Goal: Complete application form: Complete application form

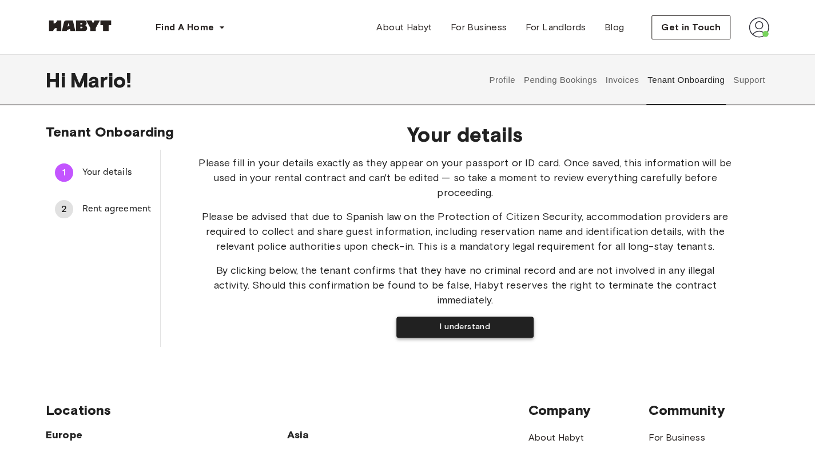
click at [478, 319] on button "I understand" at bounding box center [464, 327] width 137 height 21
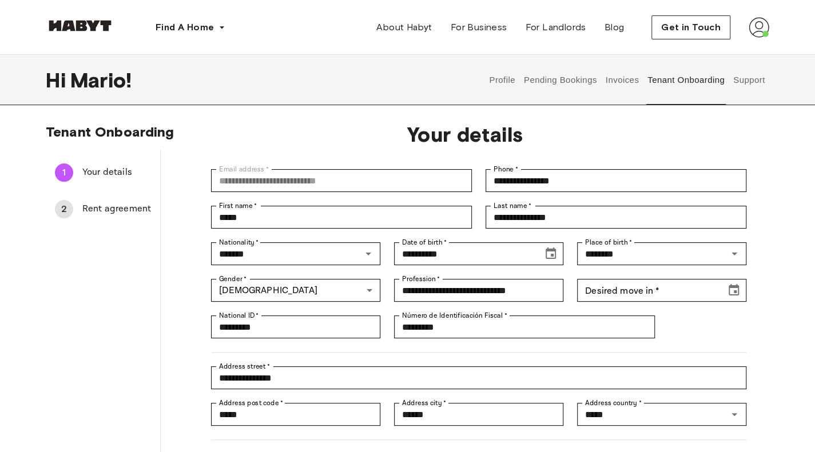
click at [98, 203] on span "Rent agreement" at bounding box center [116, 209] width 69 height 14
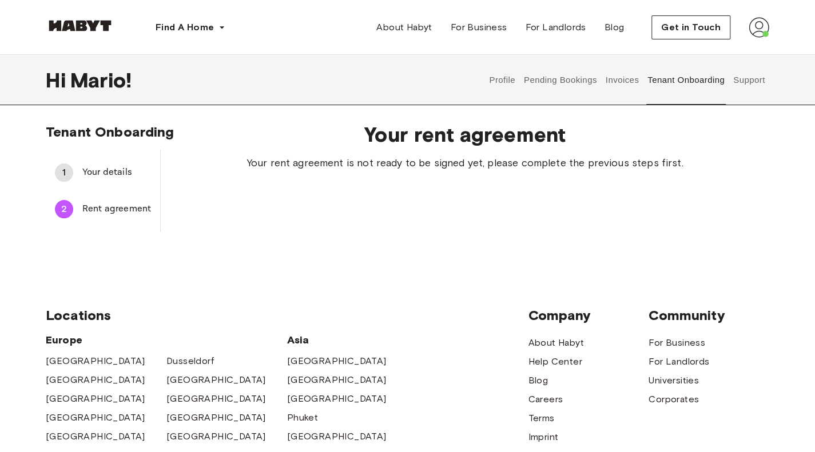
click at [136, 165] on div "1 Your details" at bounding box center [103, 172] width 114 height 27
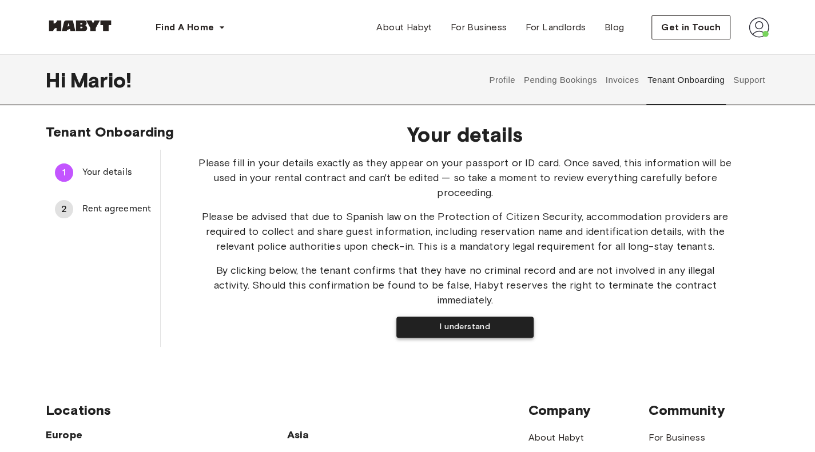
click at [458, 317] on button "I understand" at bounding box center [464, 327] width 137 height 21
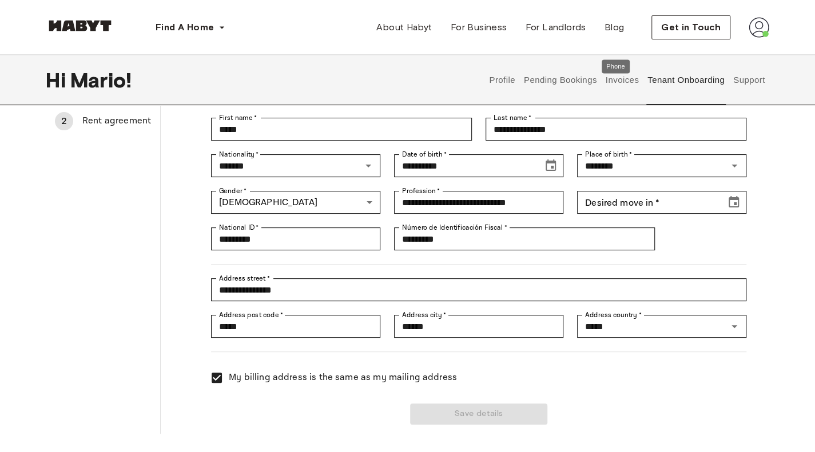
scroll to position [89, 0]
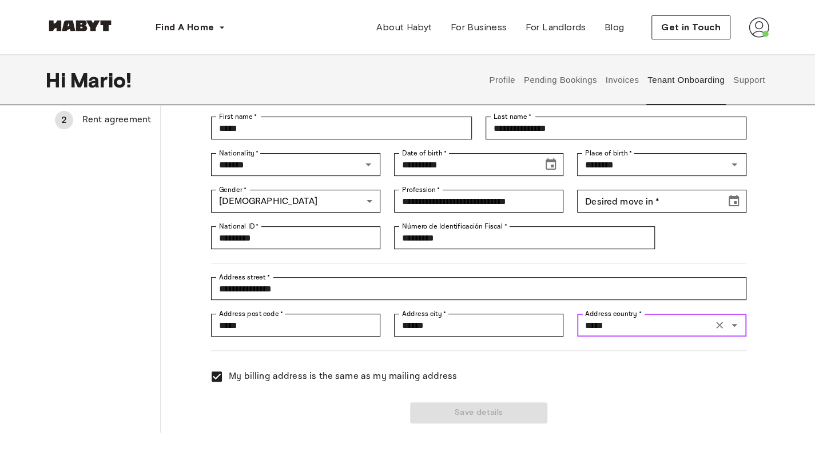
click at [630, 333] on input "*****" at bounding box center [644, 325] width 129 height 16
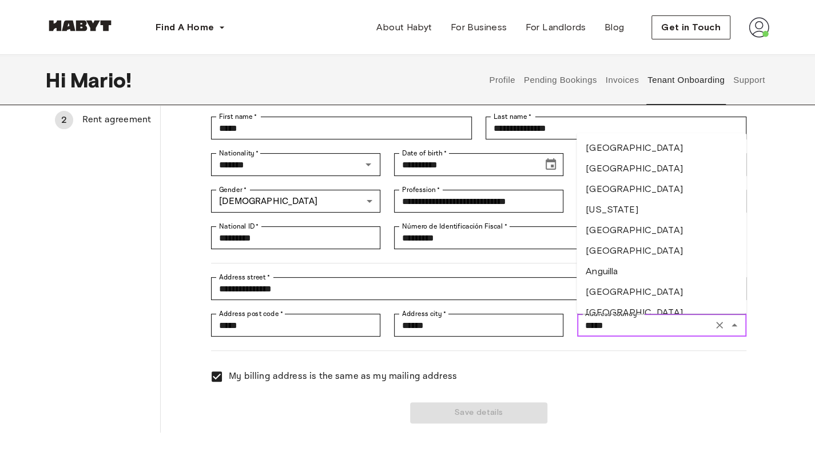
scroll to position [3934, 0]
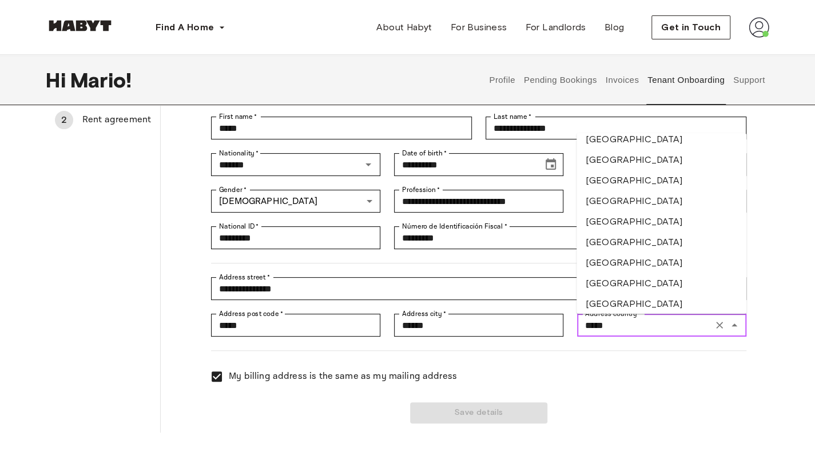
click at [604, 349] on li "[GEOGRAPHIC_DATA]" at bounding box center [661, 359] width 170 height 21
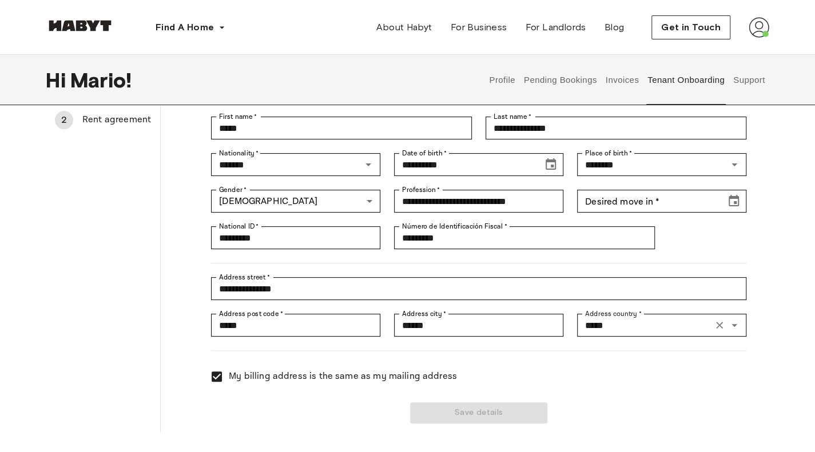
click at [507, 413] on div "Save details" at bounding box center [471, 406] width 549 height 35
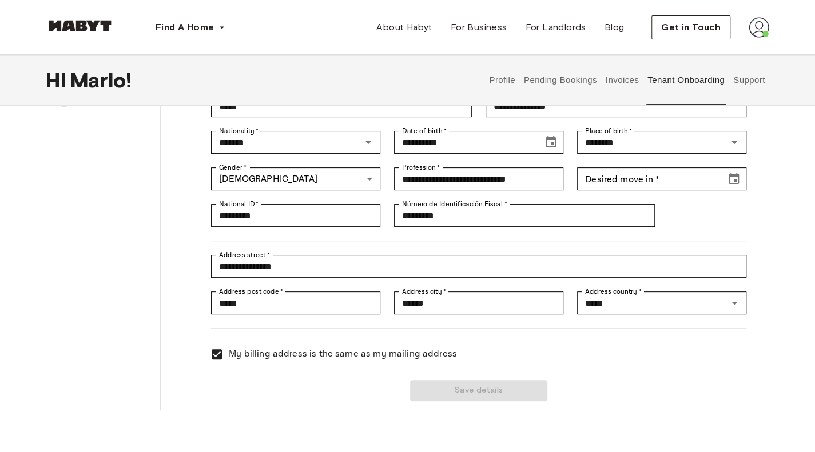
scroll to position [114, 0]
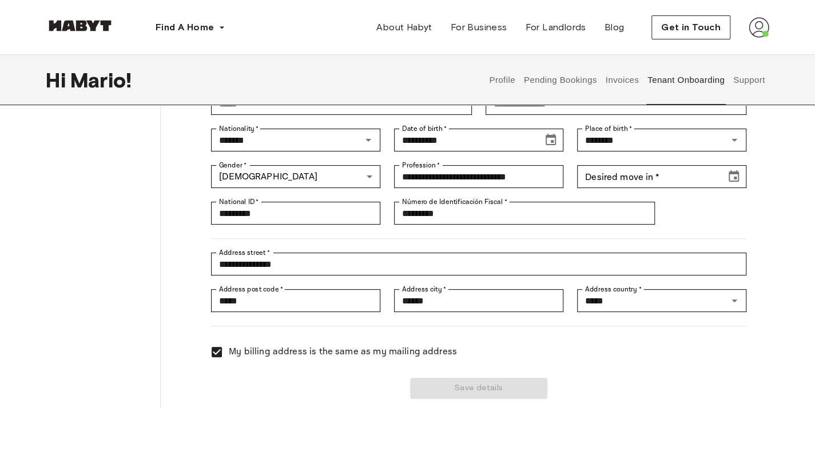
click at [256, 355] on span "My billing address is the same as my mailing address" at bounding box center [343, 352] width 228 height 14
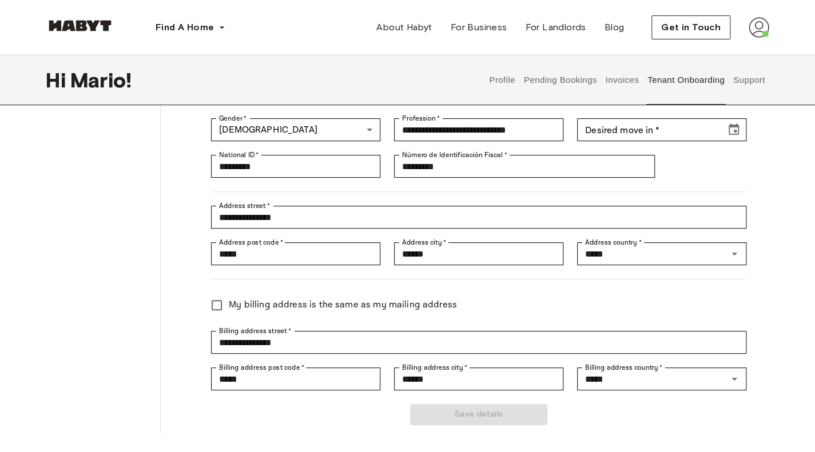
scroll to position [170, 0]
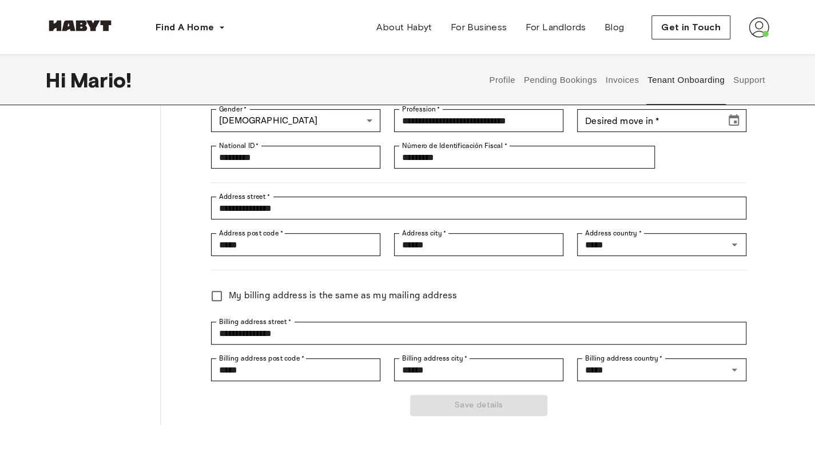
click at [263, 296] on span "My billing address is the same as my mailing address" at bounding box center [343, 296] width 228 height 14
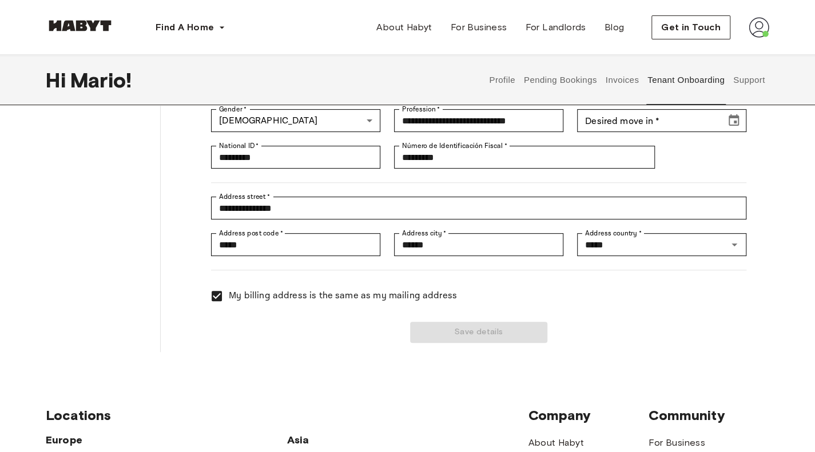
click at [478, 331] on div "Save details" at bounding box center [471, 325] width 549 height 35
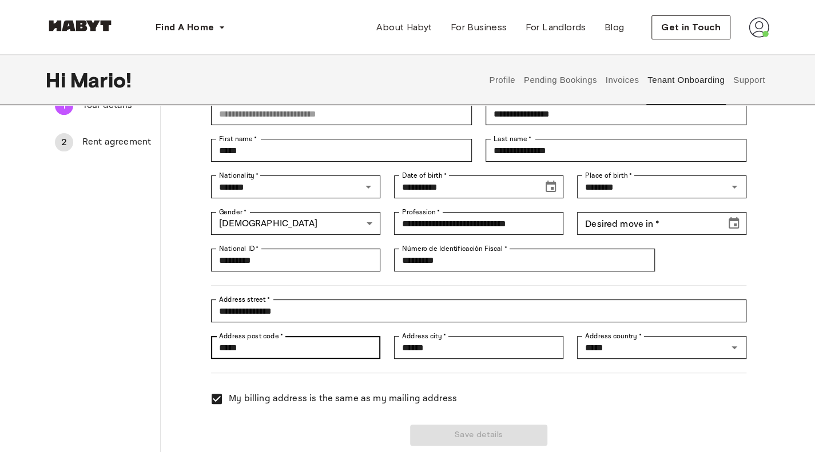
scroll to position [0, 0]
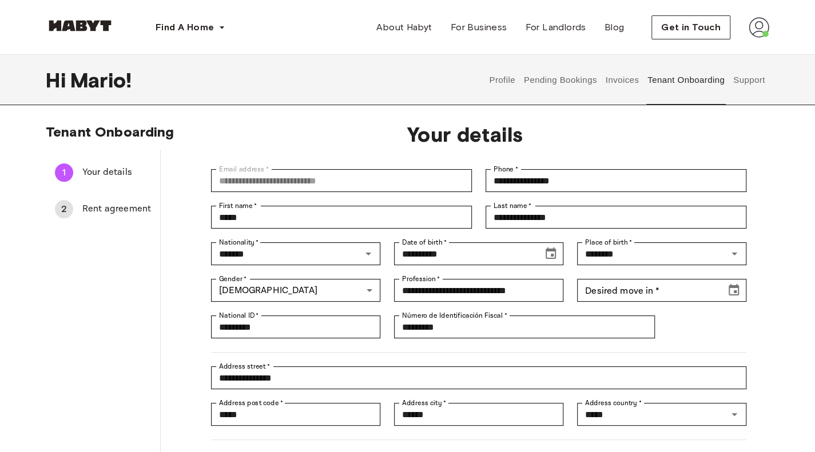
click at [129, 217] on div "2 Rent agreement" at bounding box center [103, 209] width 114 height 27
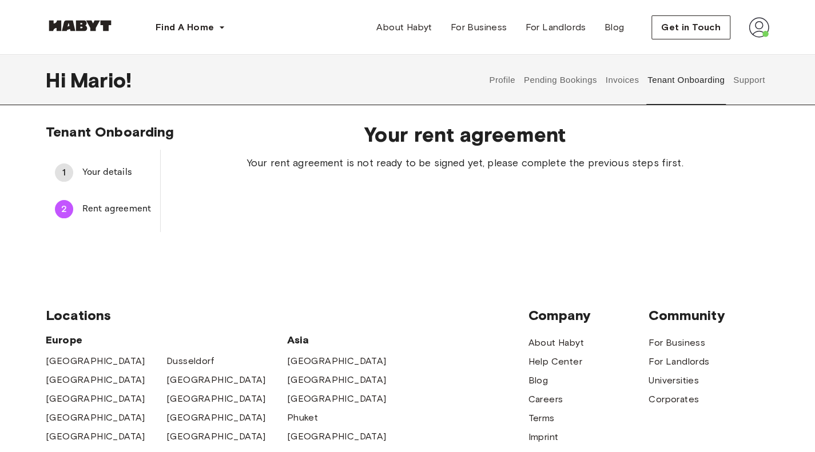
click at [118, 175] on span "Your details" at bounding box center [116, 173] width 69 height 14
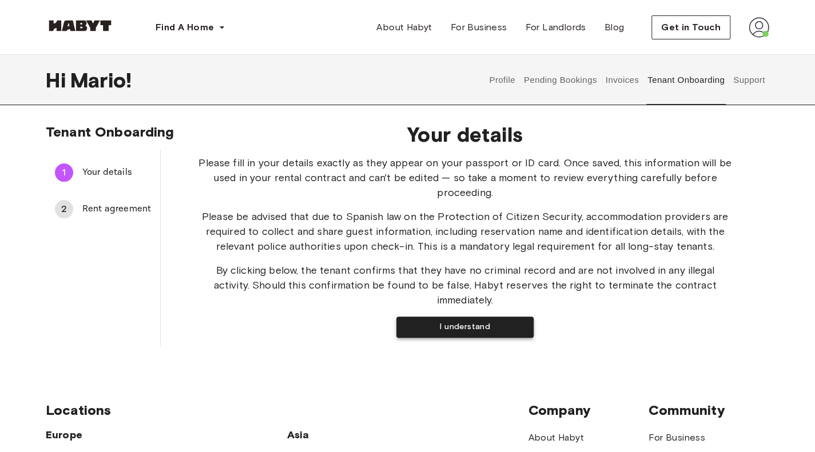
click at [468, 320] on button "I understand" at bounding box center [464, 327] width 137 height 21
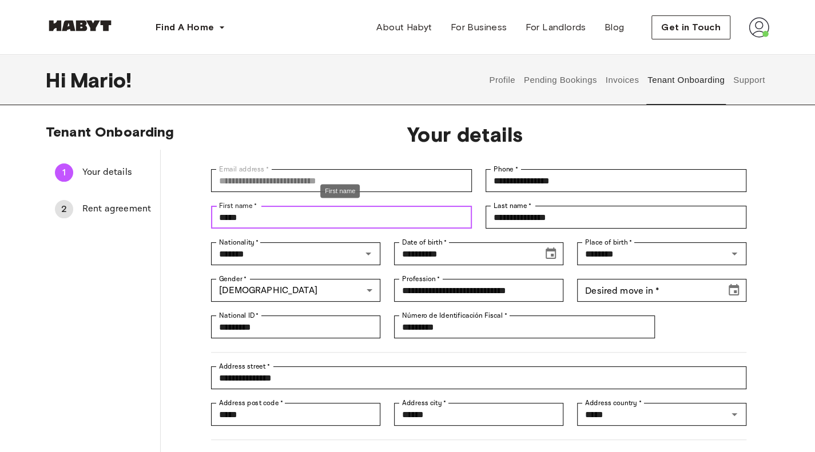
drag, startPoint x: 339, startPoint y: 214, endPoint x: 120, endPoint y: 189, distance: 219.9
click at [120, 189] on div "**********" at bounding box center [407, 336] width 723 height 372
type input "**********"
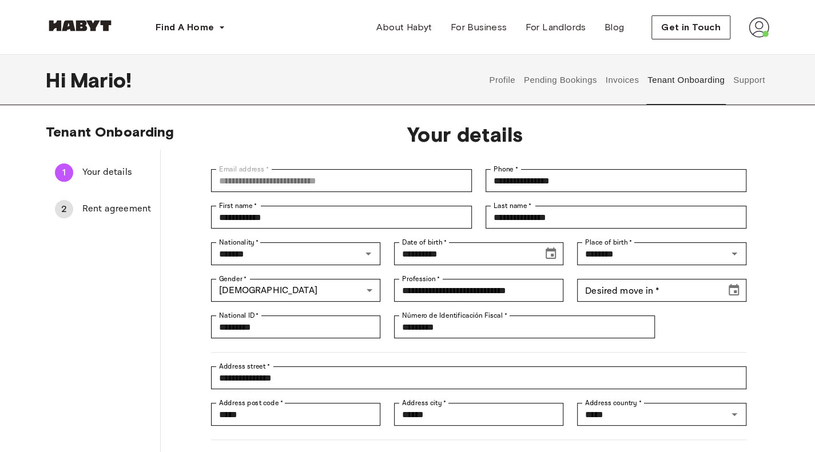
click at [138, 255] on div "1 Your details 2 Rent agreement" at bounding box center [103, 336] width 115 height 372
click at [631, 295] on input "Desired move in   *" at bounding box center [647, 290] width 141 height 23
click at [738, 295] on icon "Choose date" at bounding box center [734, 289] width 10 height 11
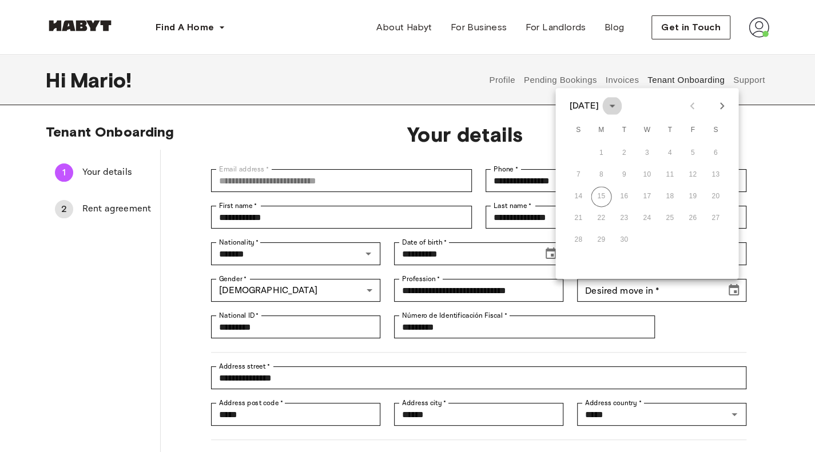
click at [619, 106] on icon "calendar view is open, switch to year view" at bounding box center [612, 106] width 14 height 14
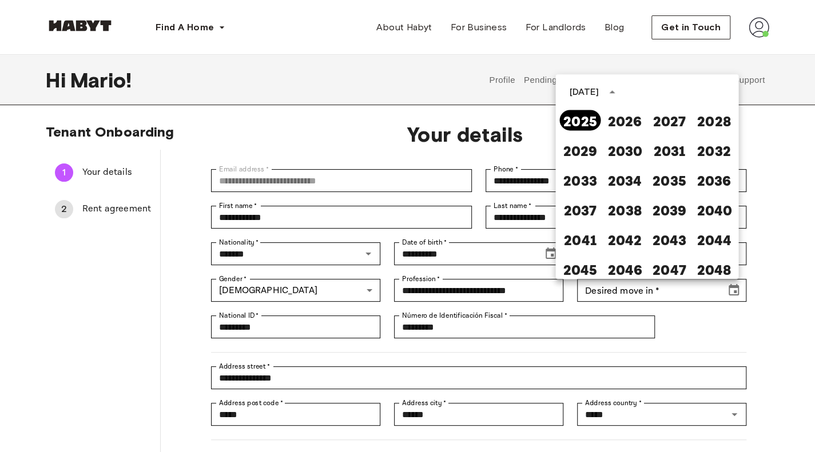
click at [579, 124] on button "2025" at bounding box center [579, 120] width 41 height 21
type input "**********"
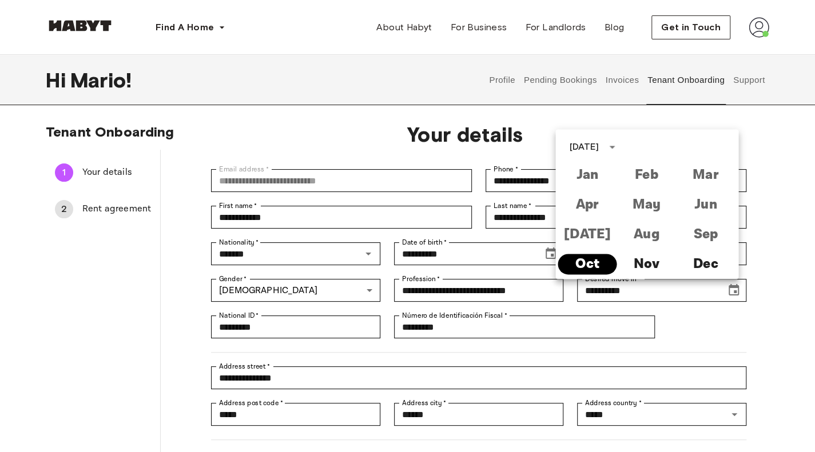
click at [590, 264] on button "Oct" at bounding box center [587, 264] width 59 height 21
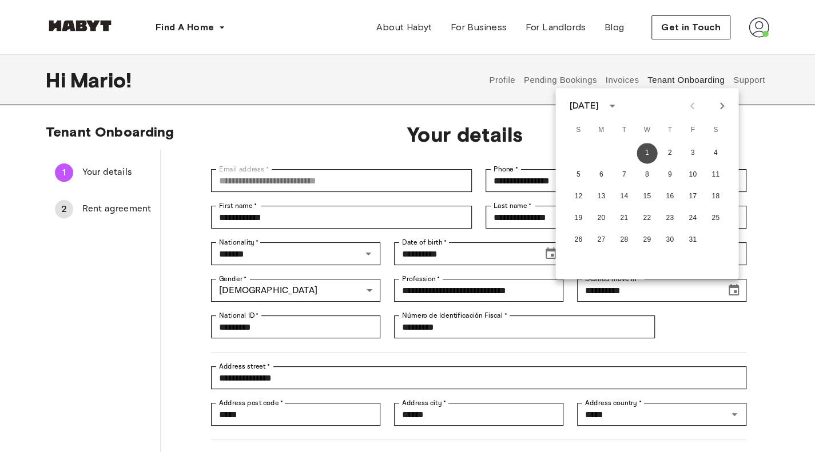
click at [652, 154] on button "1" at bounding box center [647, 153] width 21 height 21
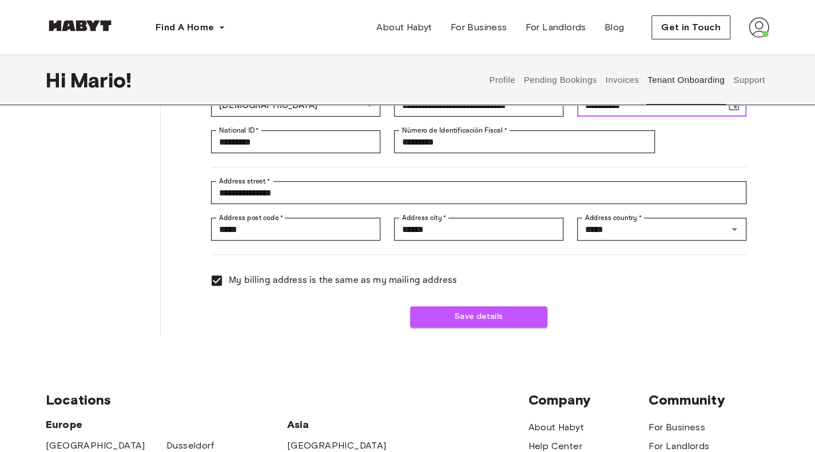
scroll to position [192, 0]
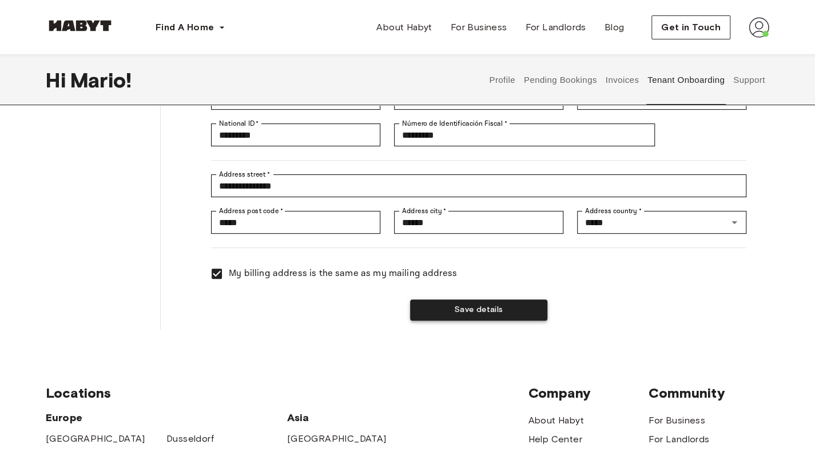
click at [467, 317] on button "Save details" at bounding box center [478, 310] width 137 height 21
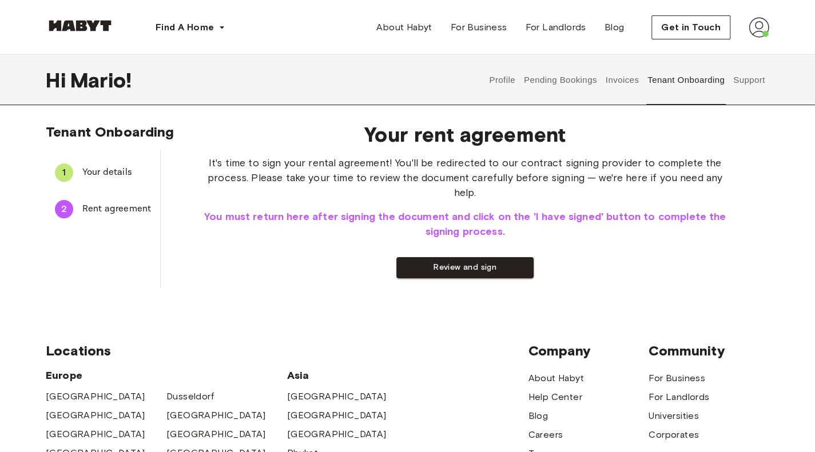
scroll to position [1, 0]
click at [488, 258] on button "Review and sign" at bounding box center [464, 267] width 137 height 21
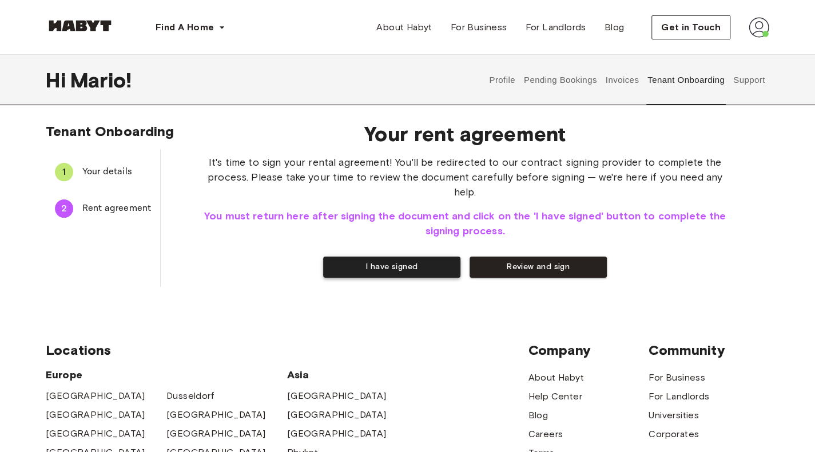
click at [407, 257] on button "I have signed" at bounding box center [391, 267] width 137 height 21
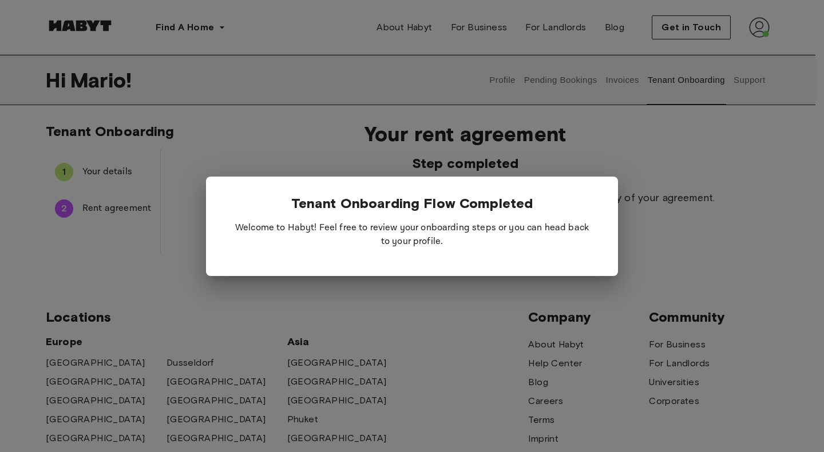
click at [676, 214] on div at bounding box center [412, 226] width 824 height 452
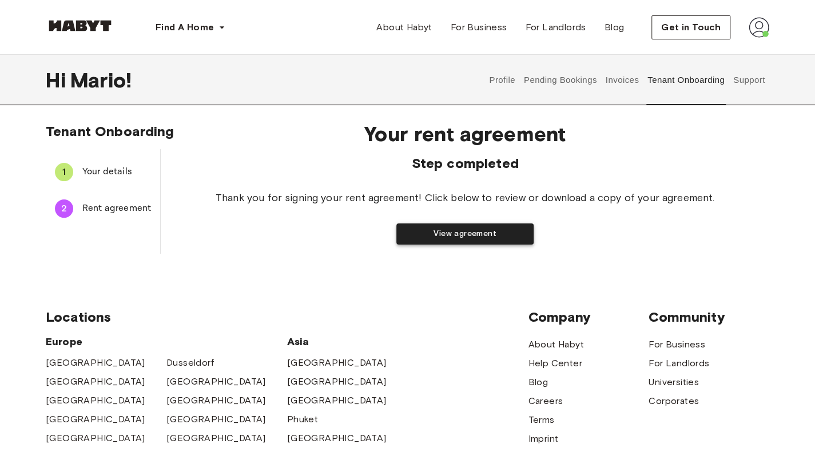
click at [476, 237] on button "View agreement" at bounding box center [464, 234] width 137 height 21
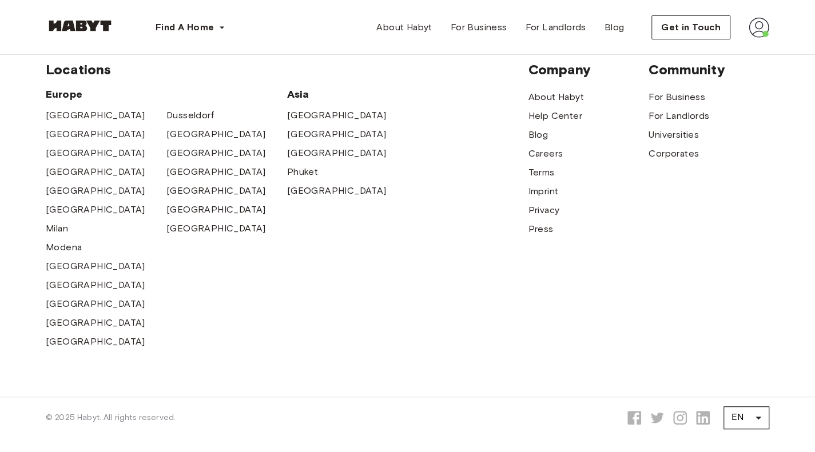
scroll to position [253, 0]
